Goal: Check status: Check status

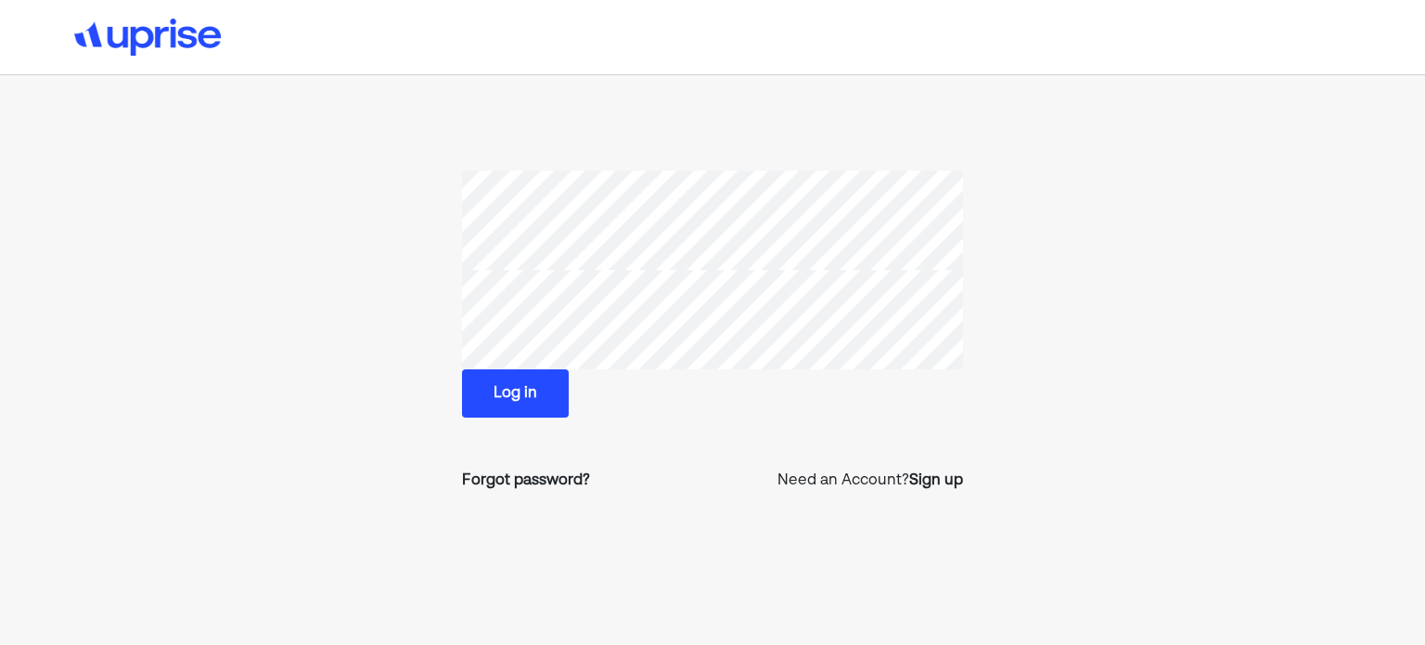
click at [538, 384] on button "Log in" at bounding box center [515, 393] width 107 height 48
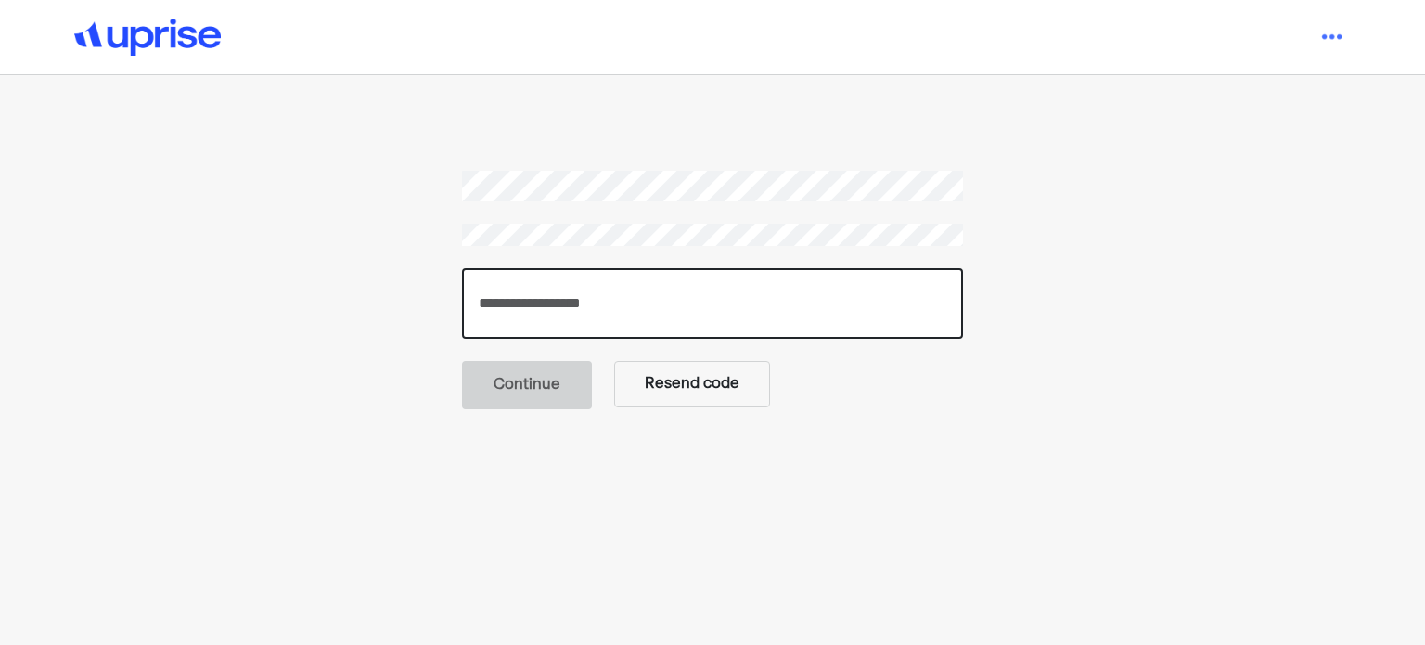
click at [572, 300] on input "number" at bounding box center [712, 303] width 501 height 71
click at [638, 311] on input "number" at bounding box center [712, 303] width 501 height 71
paste input "******"
type input "******"
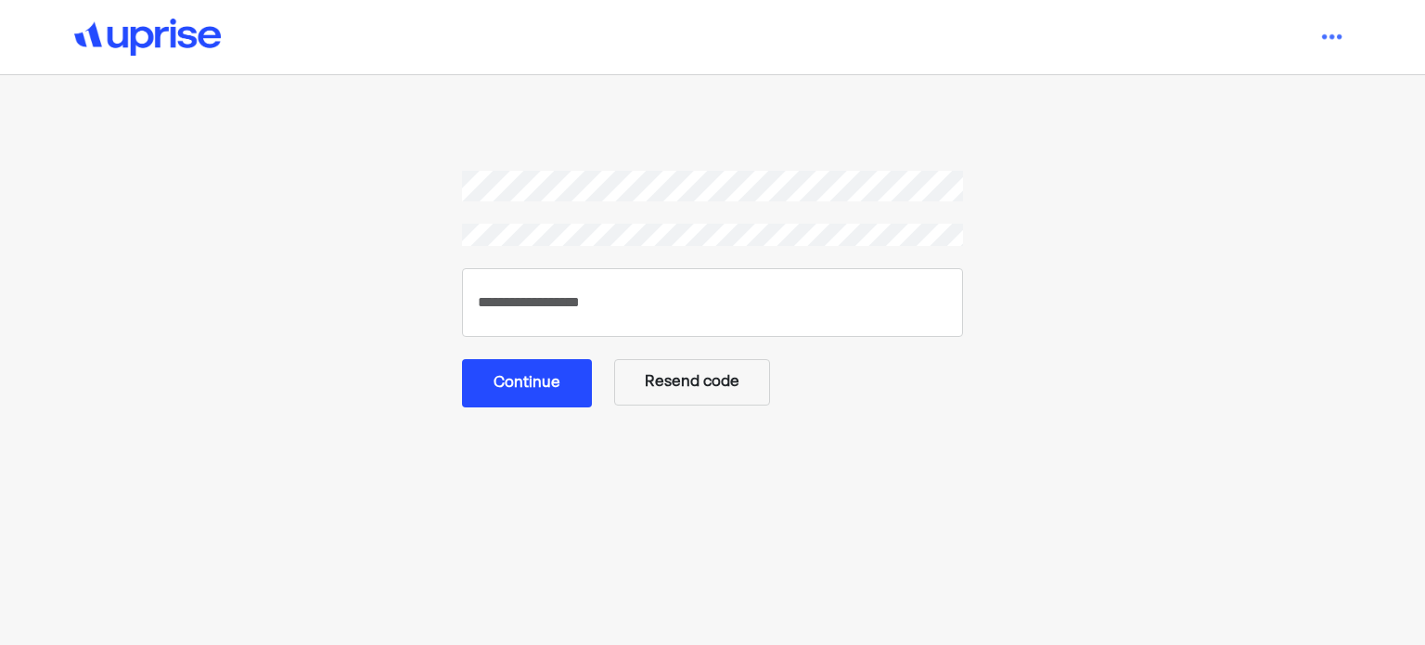
click at [523, 392] on button "Continue" at bounding box center [527, 383] width 130 height 48
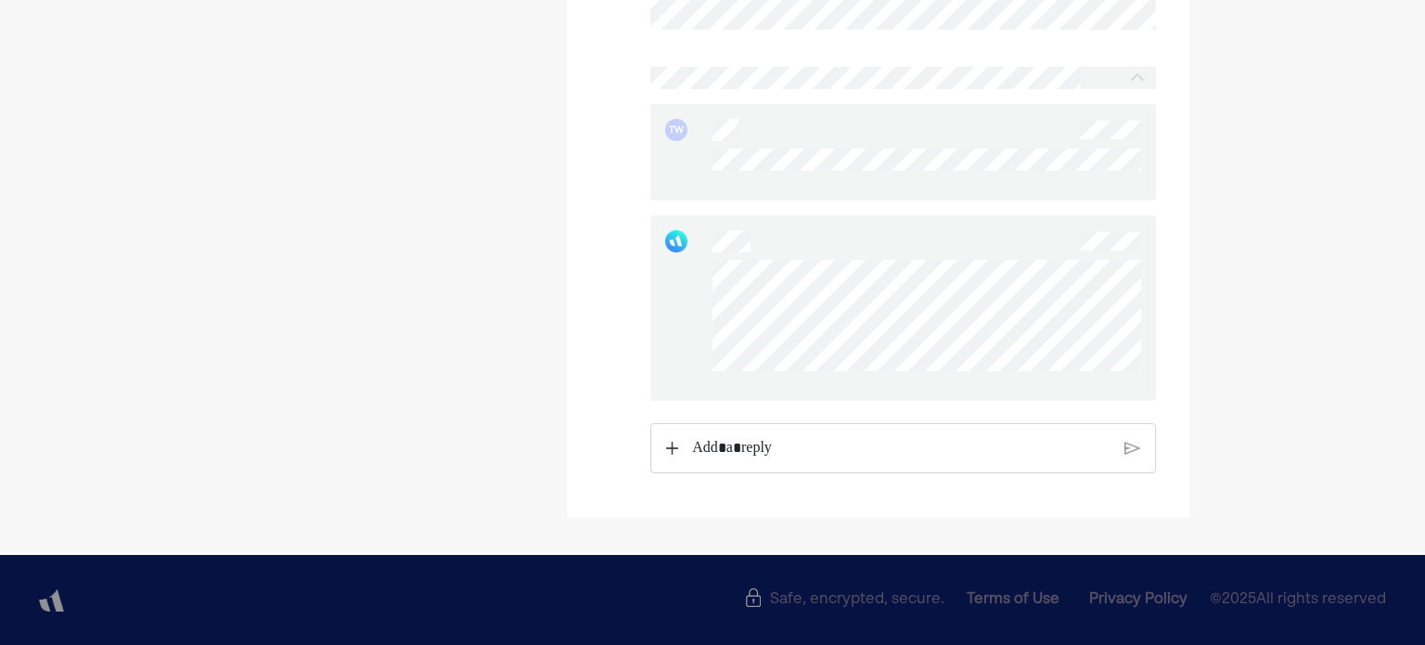
scroll to position [1516, 0]
click at [673, 446] on img at bounding box center [672, 448] width 12 height 13
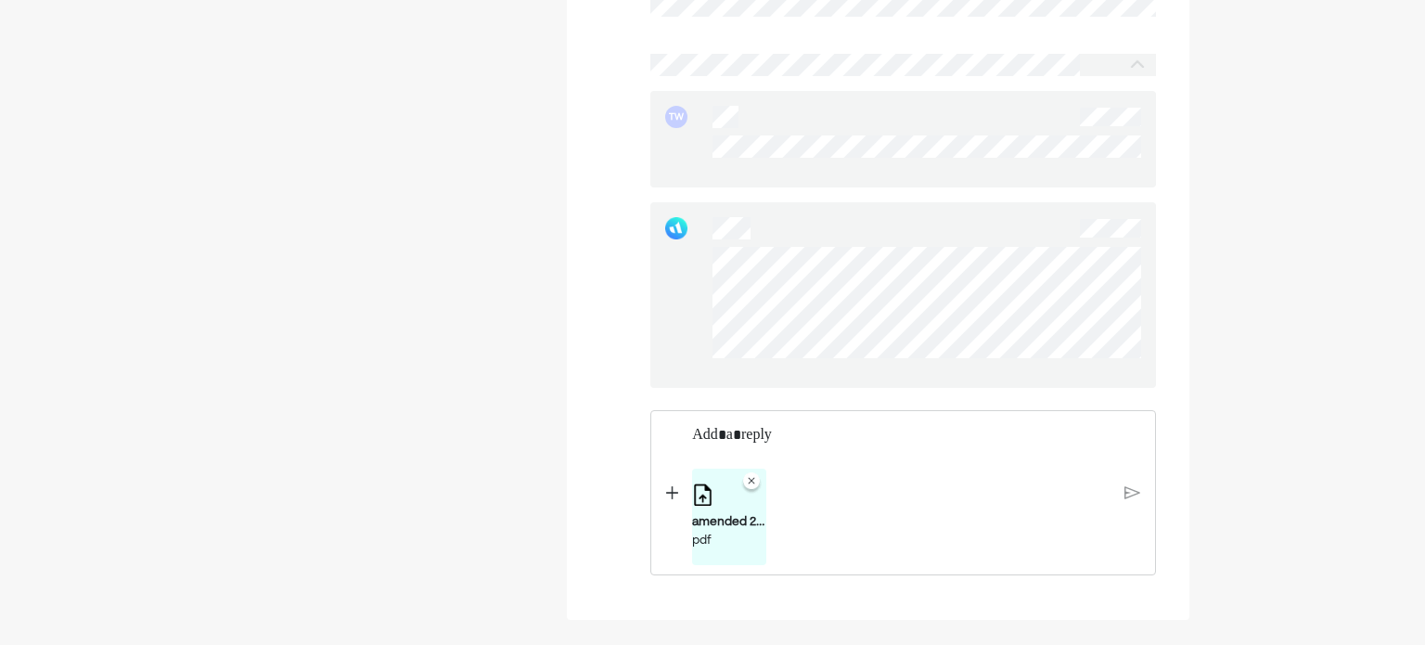
click at [1125, 501] on img at bounding box center [1133, 492] width 16 height 17
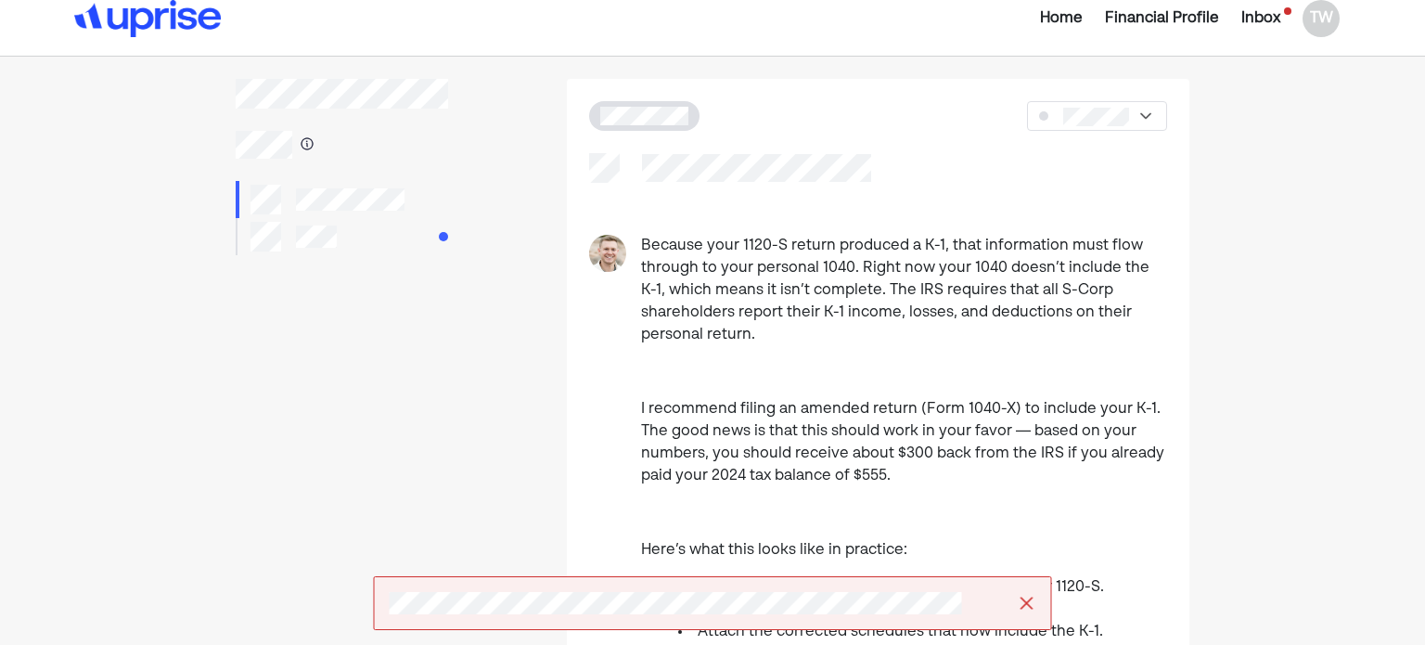
scroll to position [0, 0]
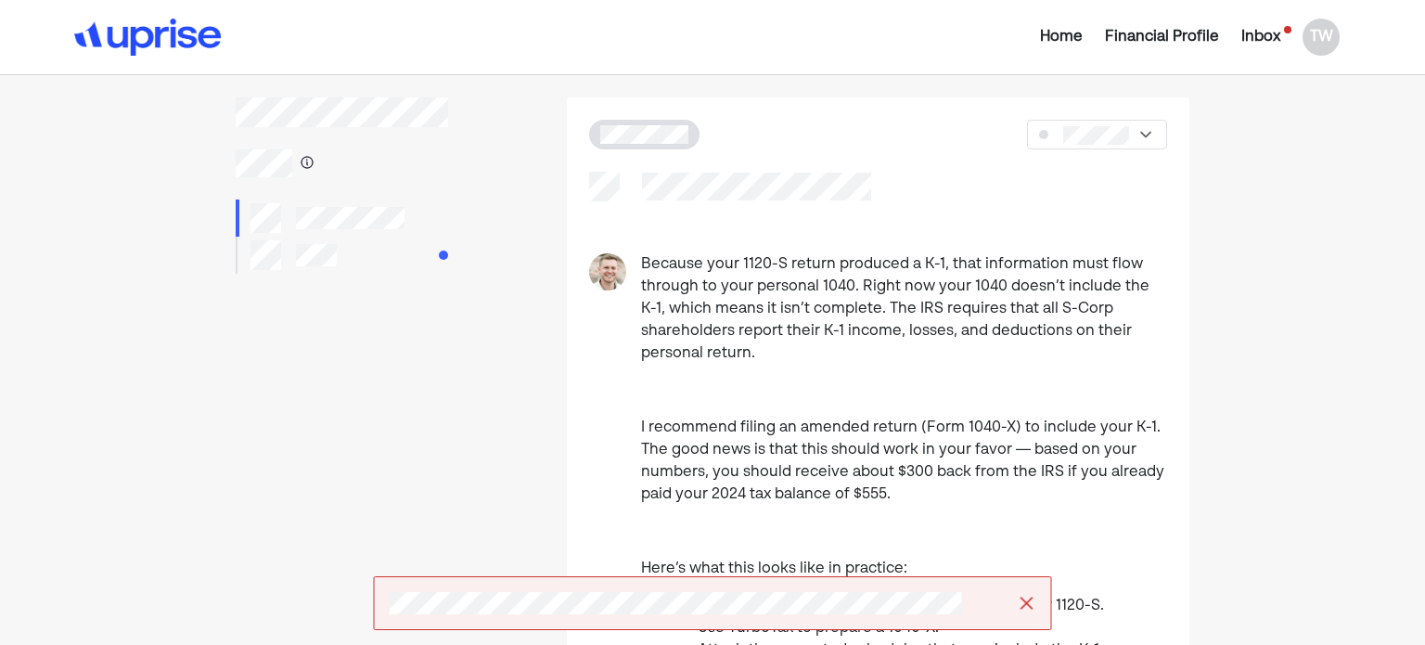
click at [346, 251] on div at bounding box center [342, 255] width 212 height 37
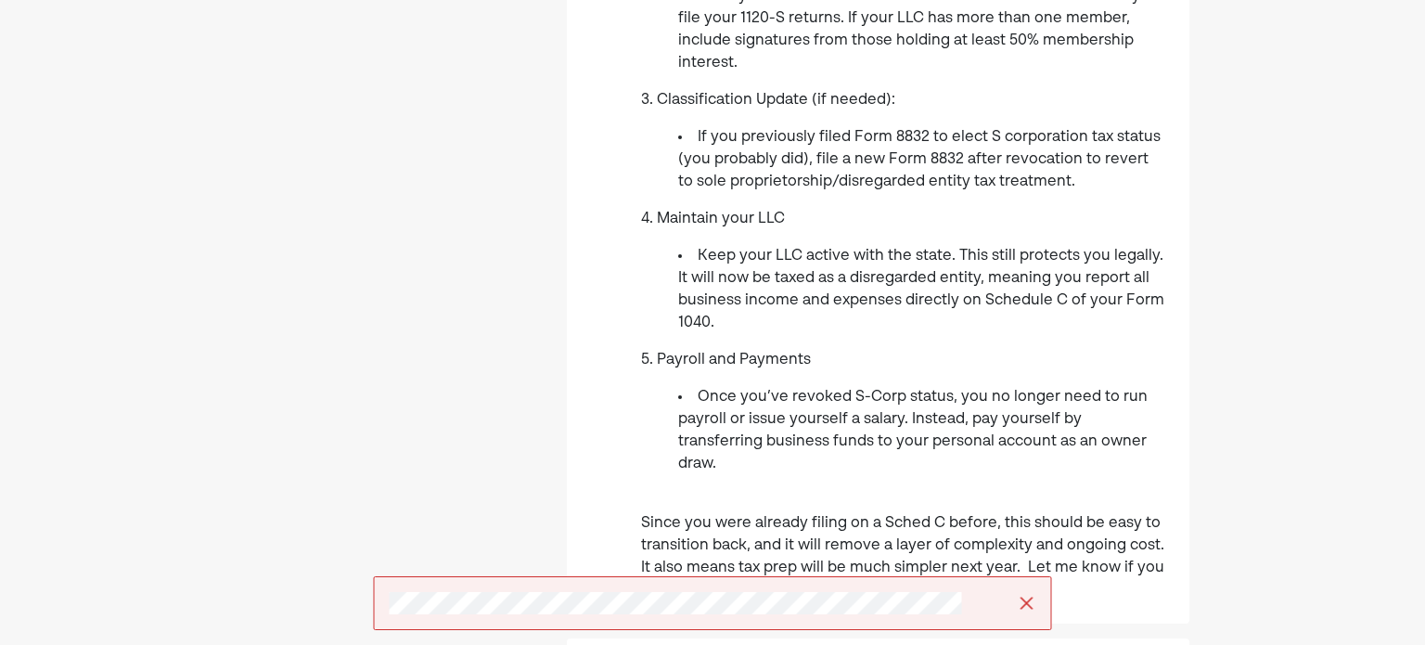
scroll to position [737, 0]
